Goal: Communication & Community: Answer question/provide support

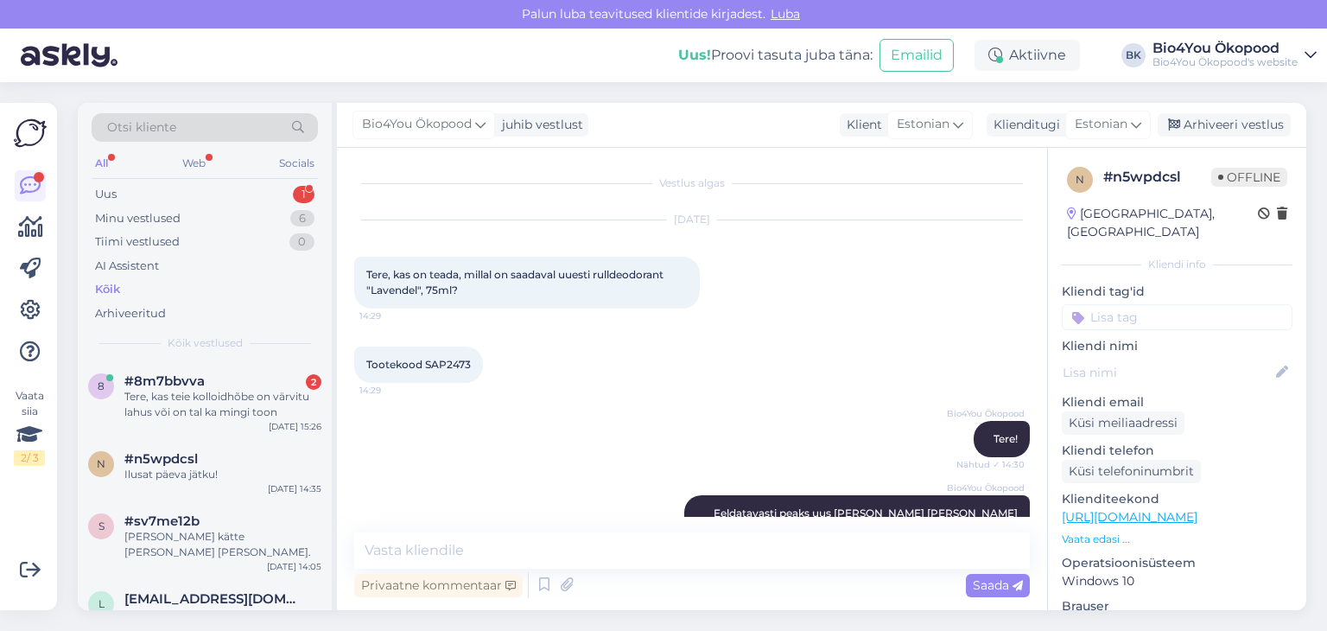
scroll to position [213, 0]
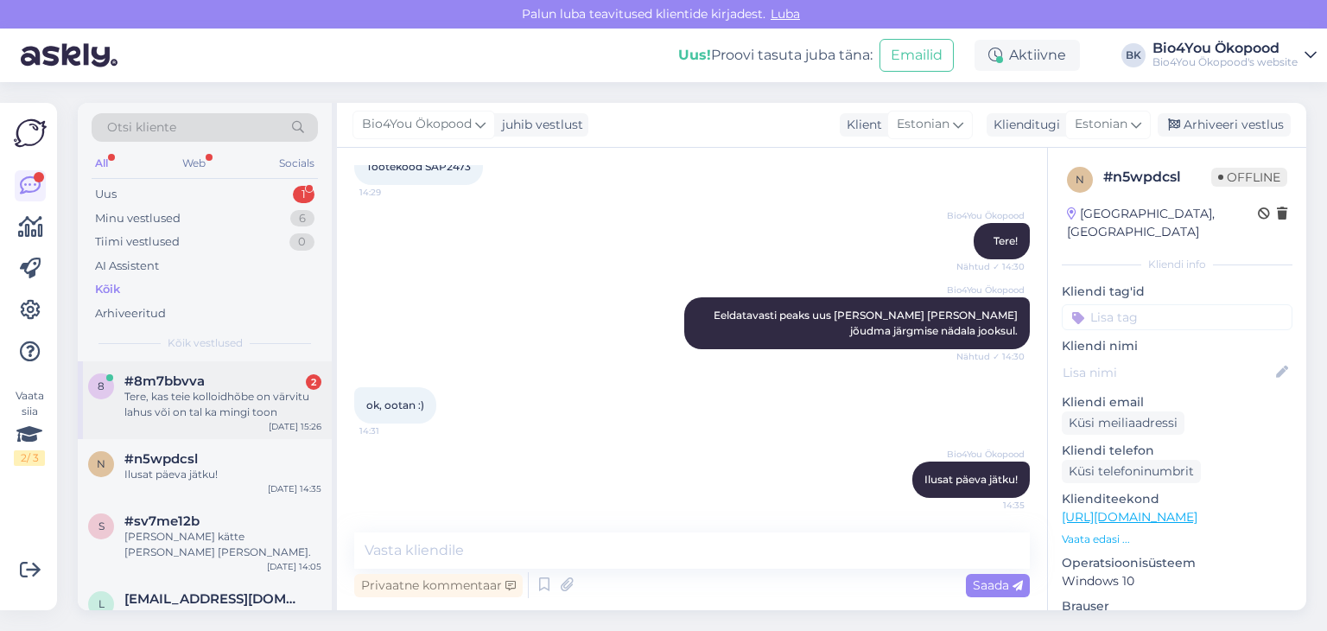
click at [259, 397] on div "Tere, kas teie kolloidhõbe on värvitu lahus või on tal ka mingi toon" at bounding box center [222, 404] width 197 height 31
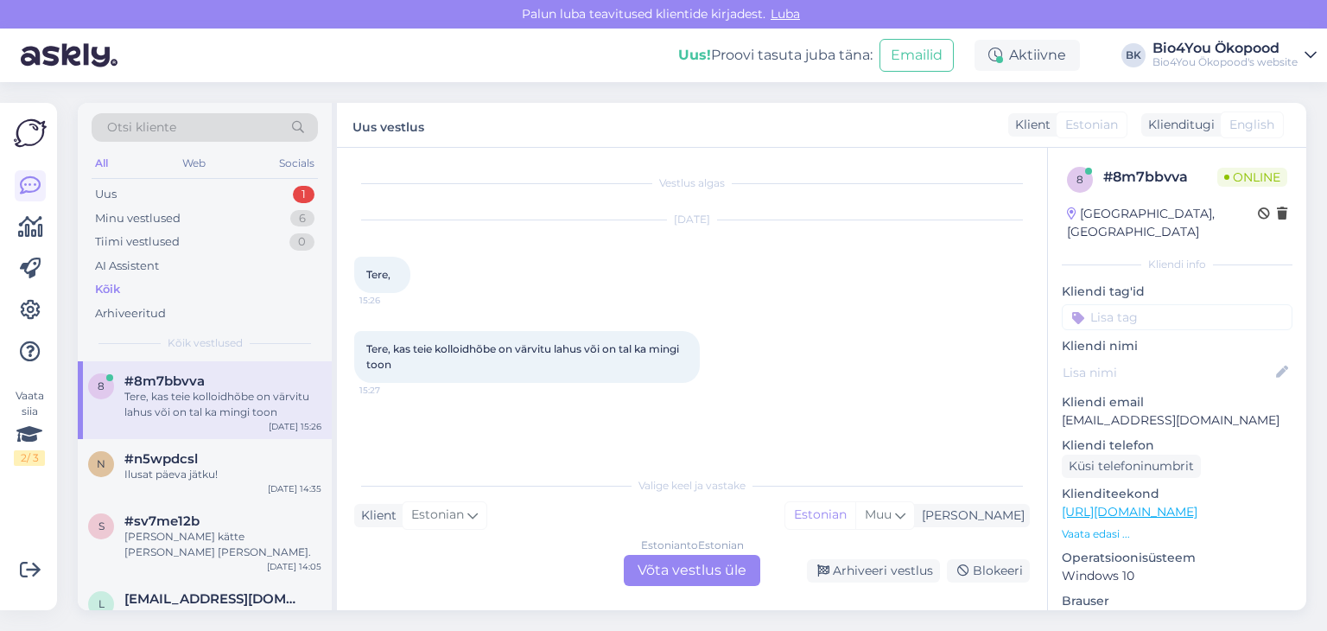
click at [699, 571] on div "Estonian to Estonian Võta vestlus üle" at bounding box center [692, 570] width 137 height 31
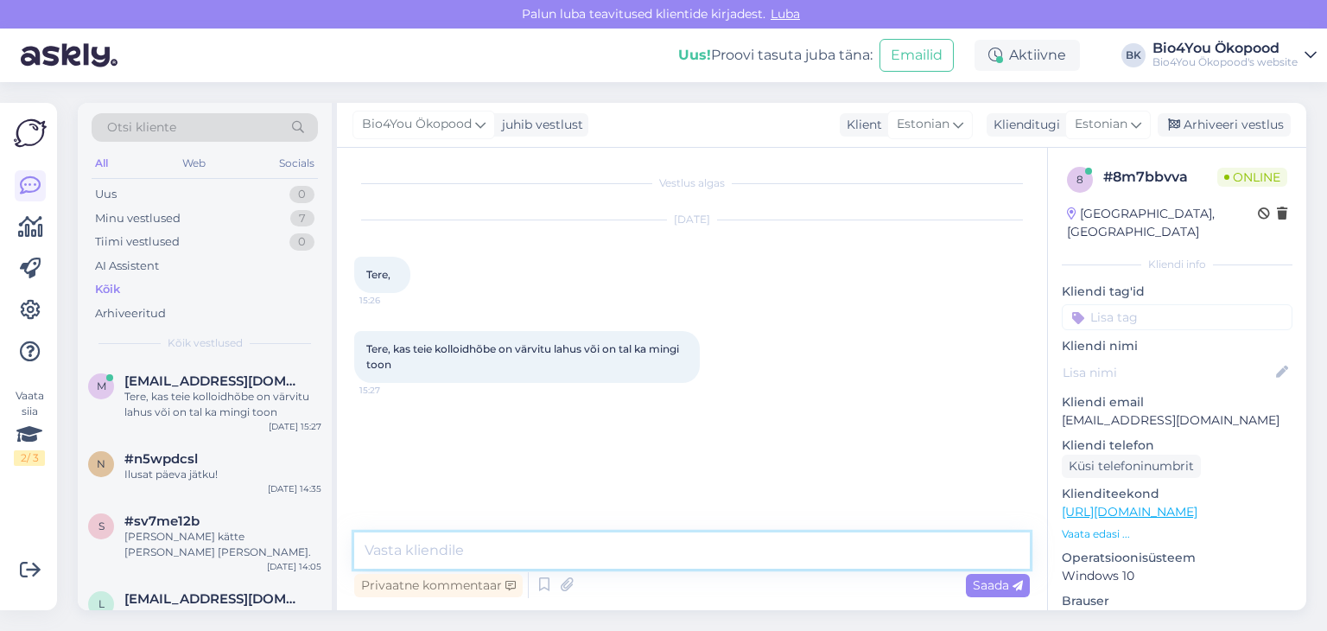
click at [485, 545] on textarea at bounding box center [692, 550] width 676 height 36
drag, startPoint x: 727, startPoint y: 544, endPoint x: 410, endPoint y: 550, distance: 317.2
click at [410, 550] on textarea "Tere! Pean selle üle täpsustama [PERSON_NAME] siis teada." at bounding box center [692, 550] width 676 height 36
type textarea "Tere! On värvitu."
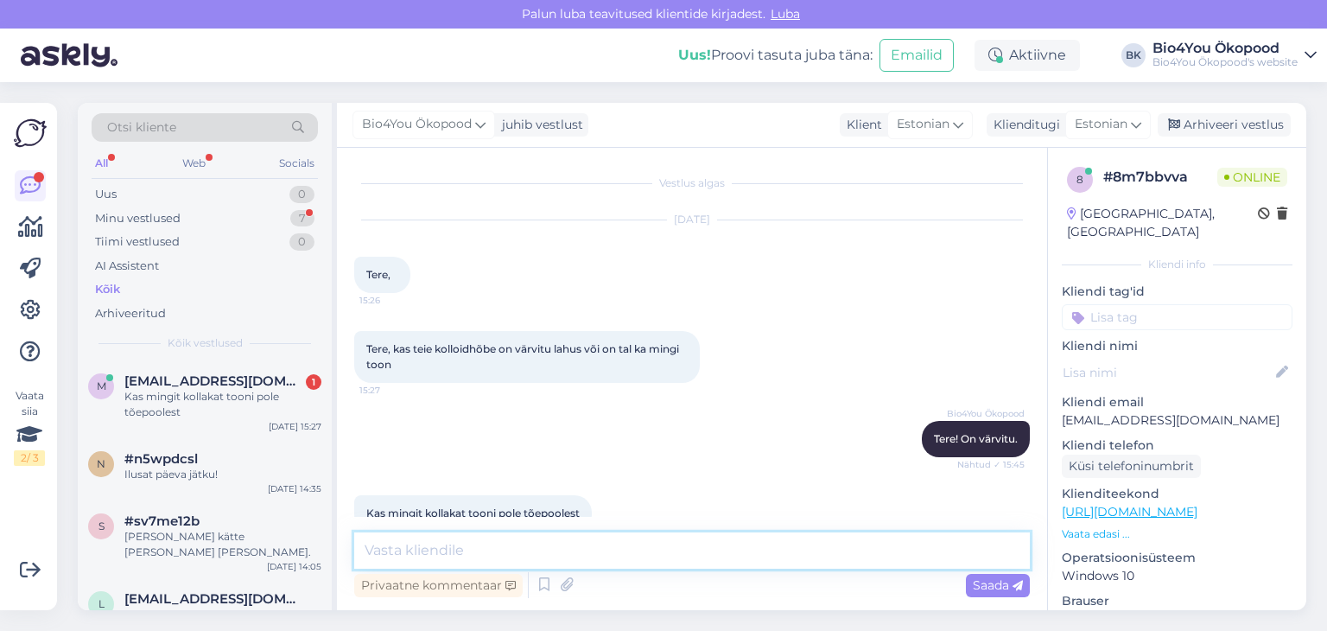
scroll to position [35, 0]
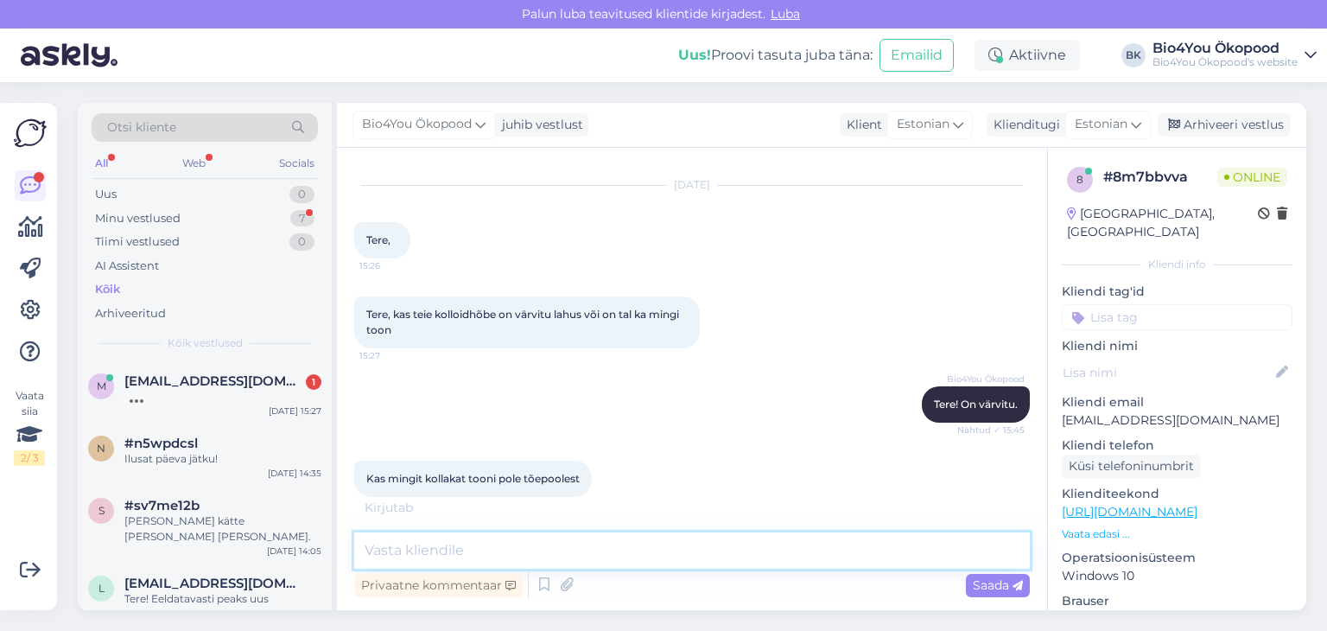
click at [464, 547] on textarea at bounding box center [692, 550] width 676 height 36
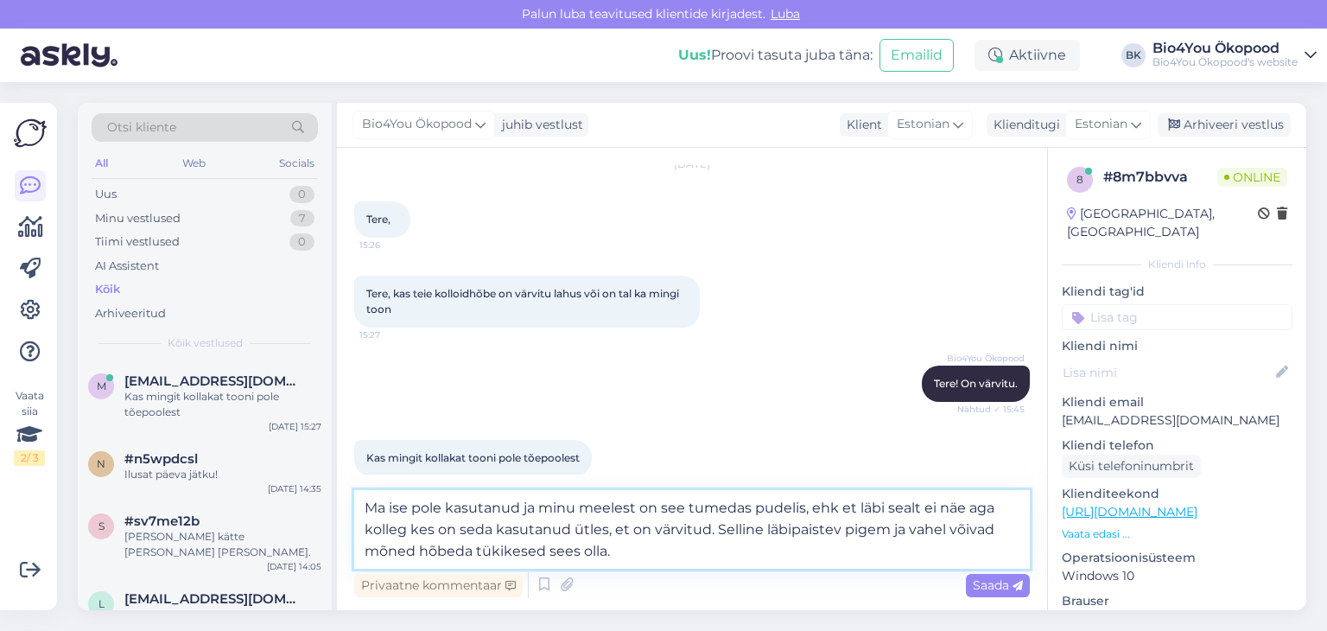
scroll to position [76, 0]
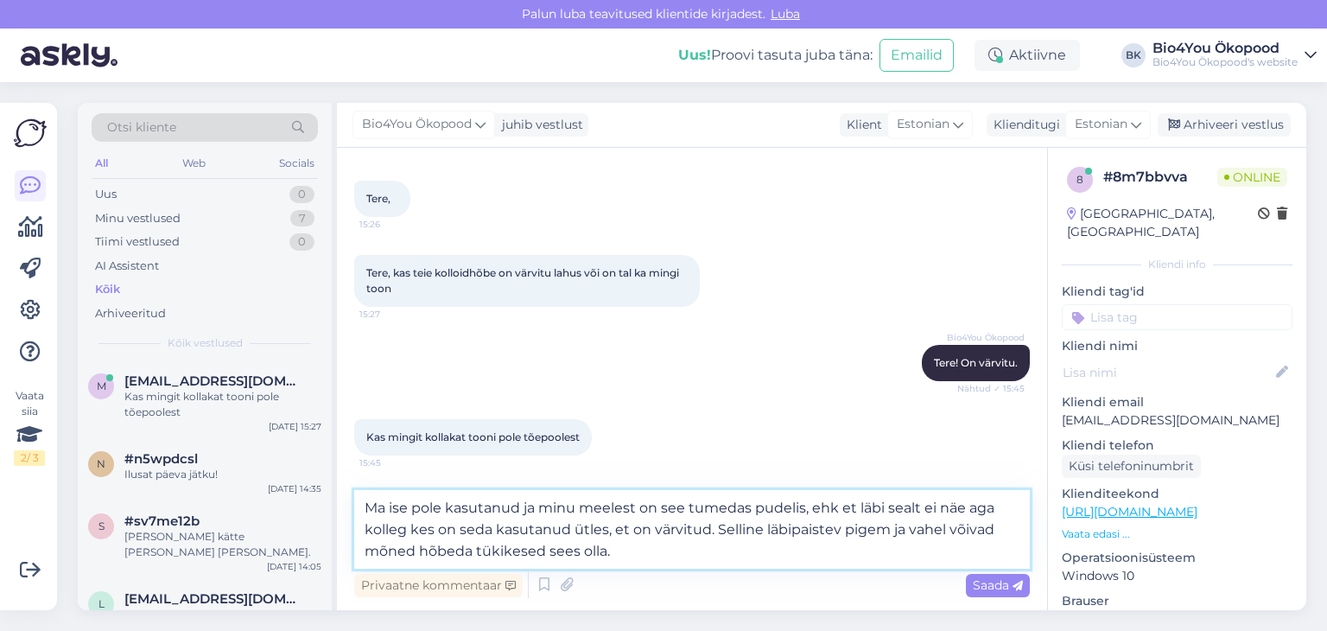
click at [377, 504] on textarea "Ma ise pole kasutanud ja minu meelest on see tumedas pudelis, ehk et läbi sealt…" at bounding box center [692, 529] width 676 height 79
click at [460, 502] on textarea "[PERSON_NAME] ise pole kasutanud ja minu meelest on see tumedas pudelis, ehk et…" at bounding box center [692, 529] width 676 height 79
click at [627, 507] on textarea "[PERSON_NAME] ise pole seda kahjuks kasutanud ja minu meelest on see tumedas pu…" at bounding box center [692, 529] width 676 height 79
click at [584, 522] on textarea "[PERSON_NAME] ise pole seda kahjuks kasutanud ega näinud ja minu meelest on see…" at bounding box center [692, 529] width 676 height 79
click at [868, 554] on textarea "[PERSON_NAME] ise pole seda kahjuks kasutanud ega näinud ja minu meelest on see…" at bounding box center [692, 529] width 676 height 79
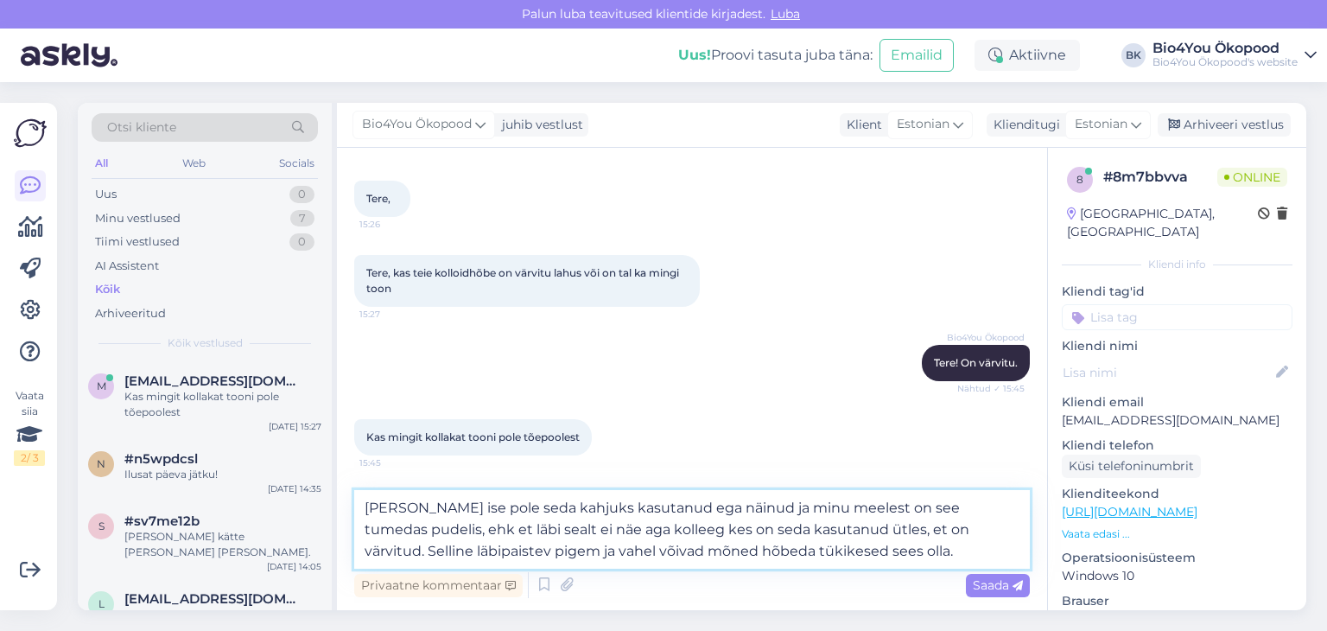
type textarea "[PERSON_NAME] ise pole seda kahjuks kasutanud ega näinud ja minu meelest on see…"
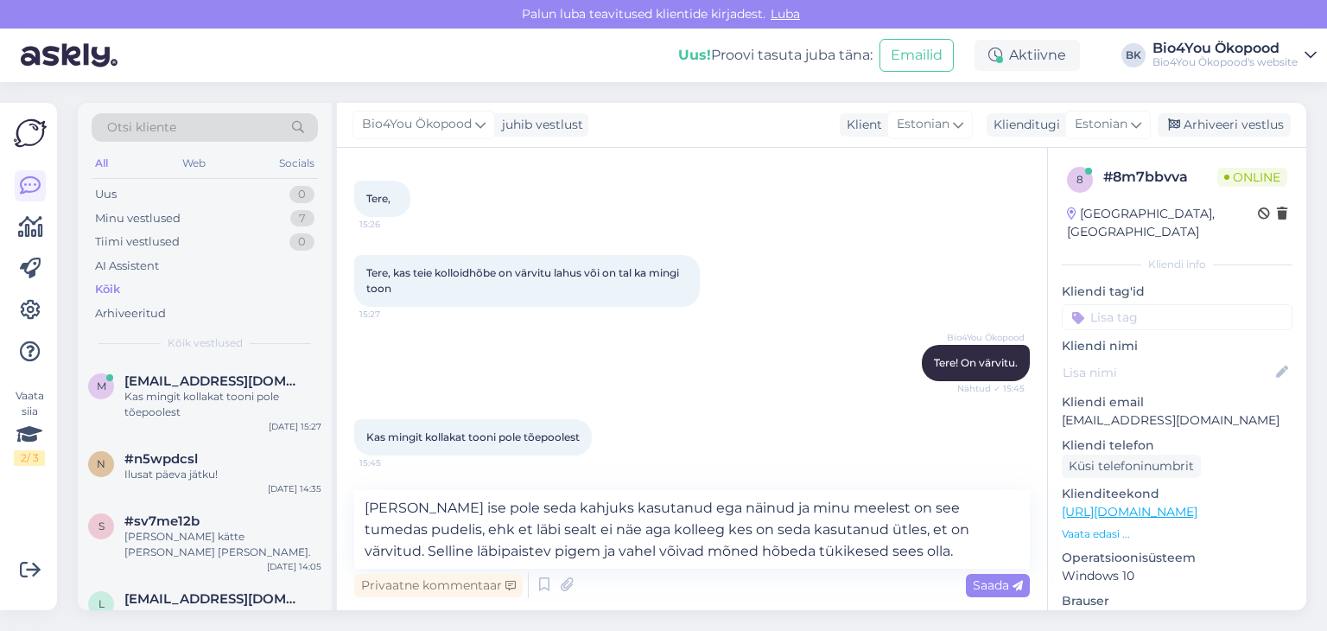
click at [986, 570] on div "Privaatne kommentaar Saada" at bounding box center [692, 585] width 676 height 33
click at [982, 582] on span "Saada" at bounding box center [998, 585] width 50 height 16
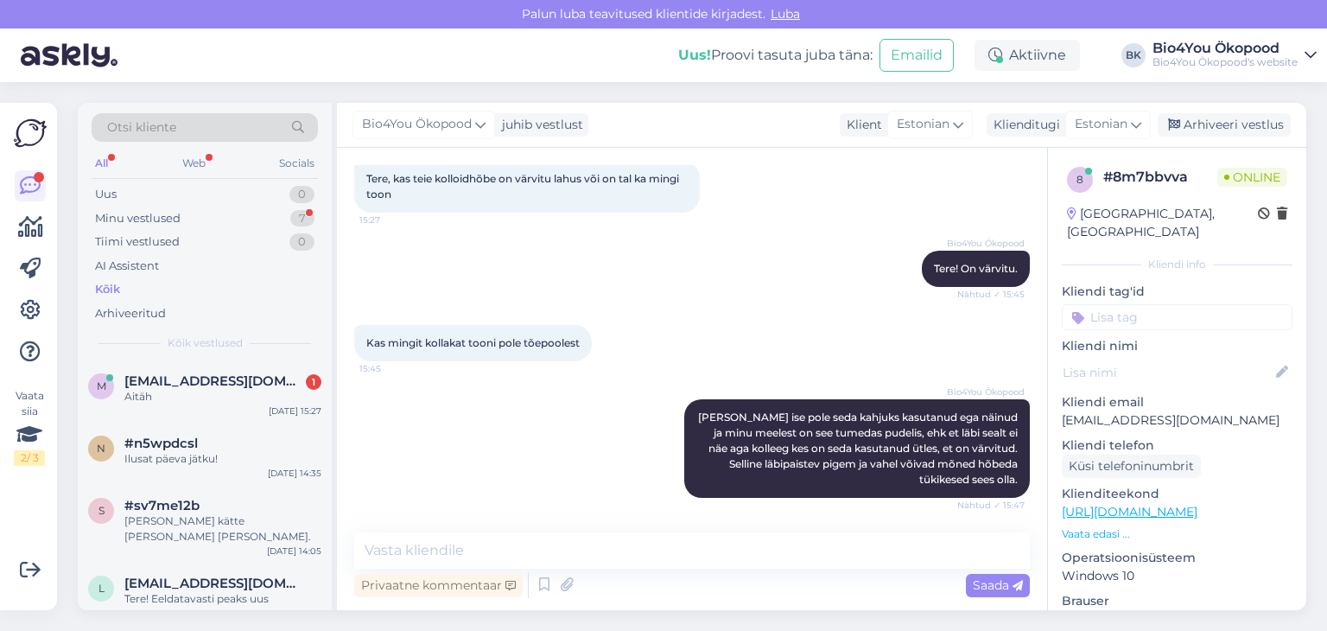
scroll to position [245, 0]
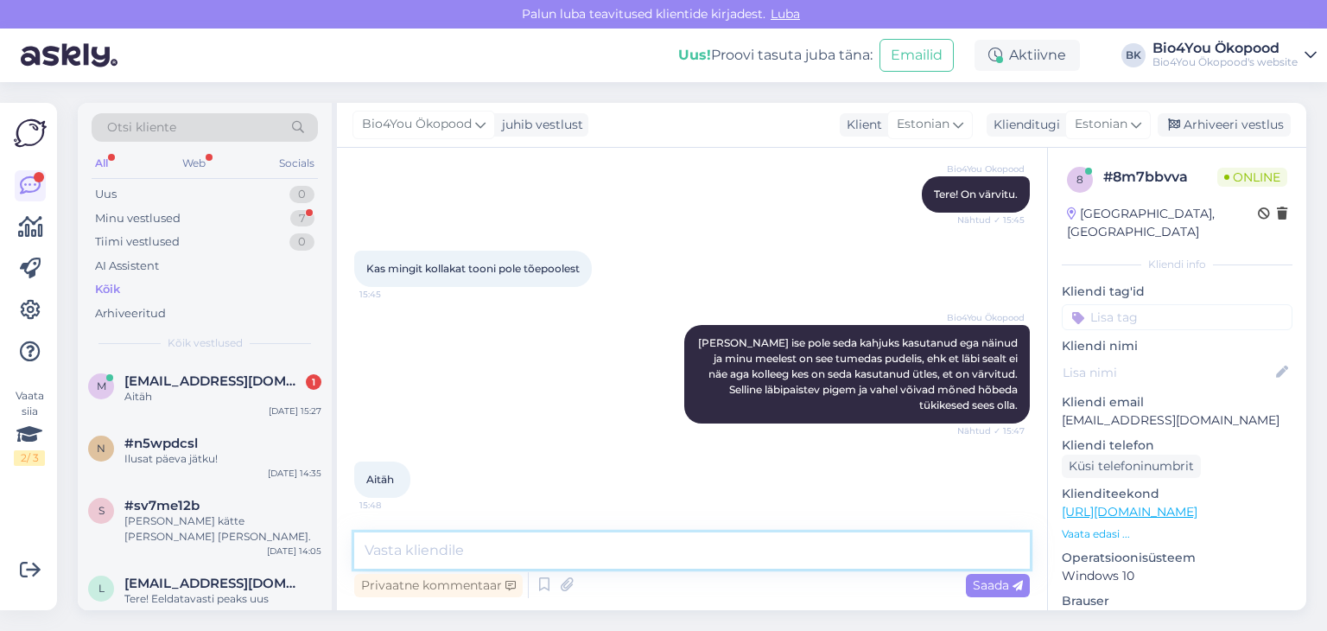
click at [518, 557] on textarea at bounding box center [692, 550] width 676 height 36
type textarea "Ilusat päeva jätku!"
